Goal: Information Seeking & Learning: Learn about a topic

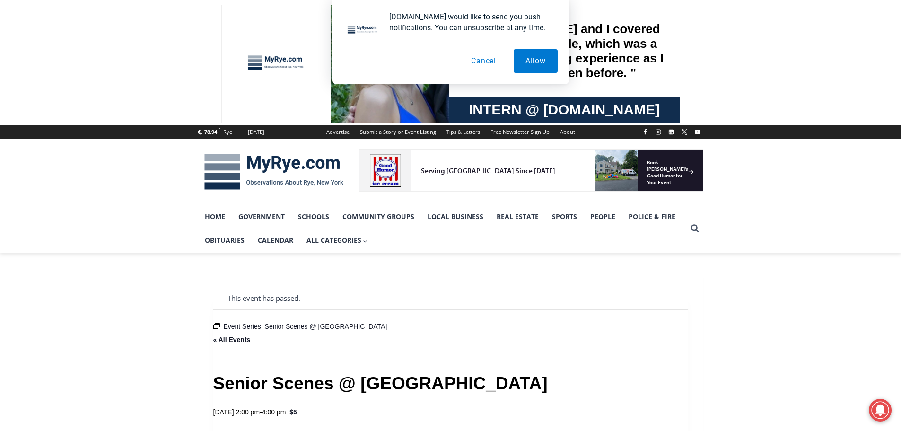
scroll to position [1374, 0]
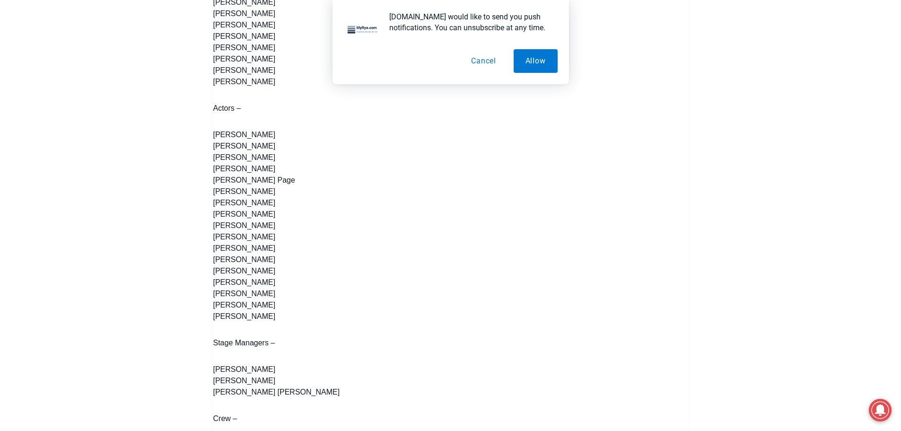
click at [299, 234] on p "[PERSON_NAME] [PERSON_NAME] [PERSON_NAME] [PERSON_NAME] Page [PERSON_NAME] [PER…" at bounding box center [450, 225] width 475 height 193
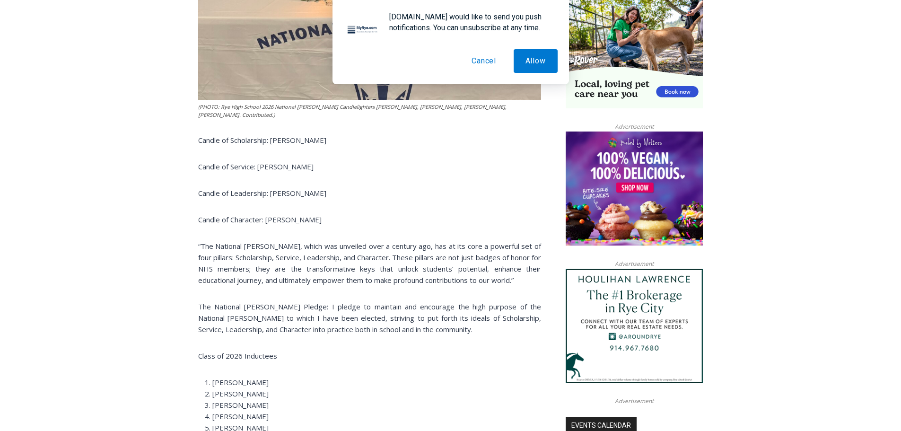
scroll to position [635, 0]
